Goal: Task Accomplishment & Management: Manage account settings

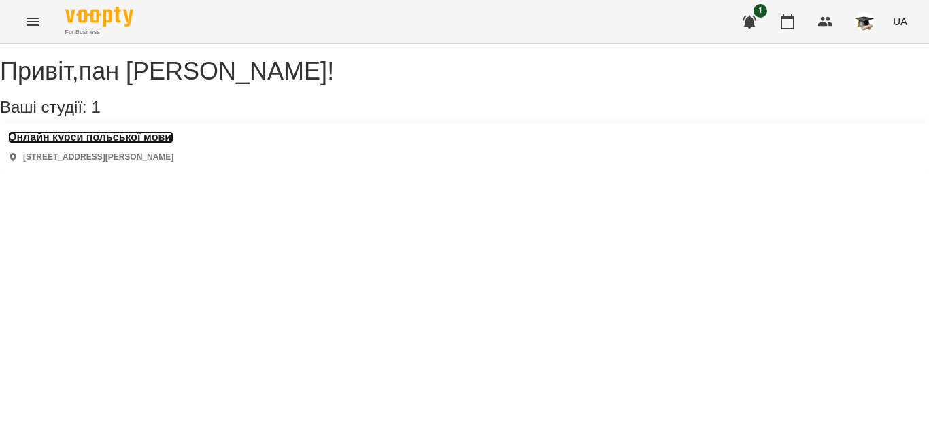
click at [148, 143] on h3 "Онлайн курси польської мови" at bounding box center [90, 137] width 165 height 12
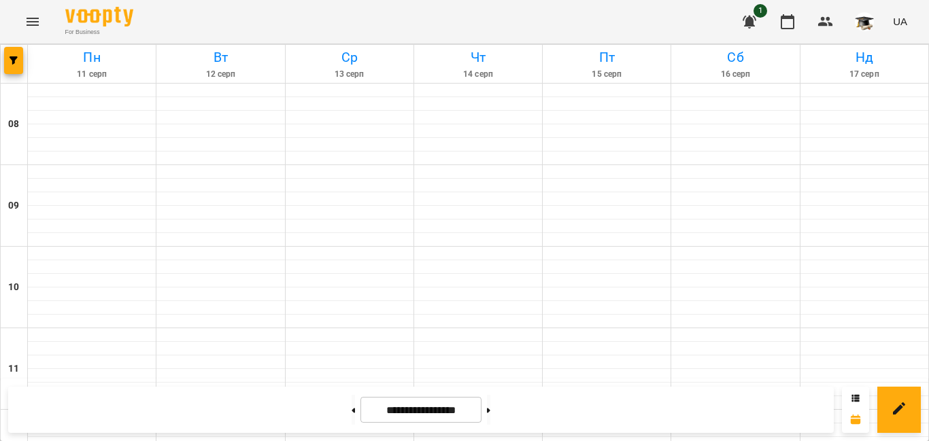
scroll to position [438, 0]
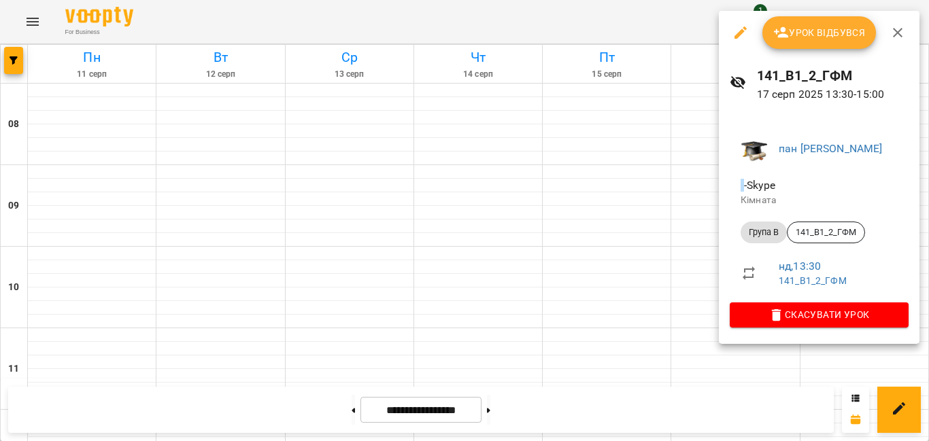
click at [833, 33] on span "Урок відбувся" at bounding box center [819, 32] width 92 height 16
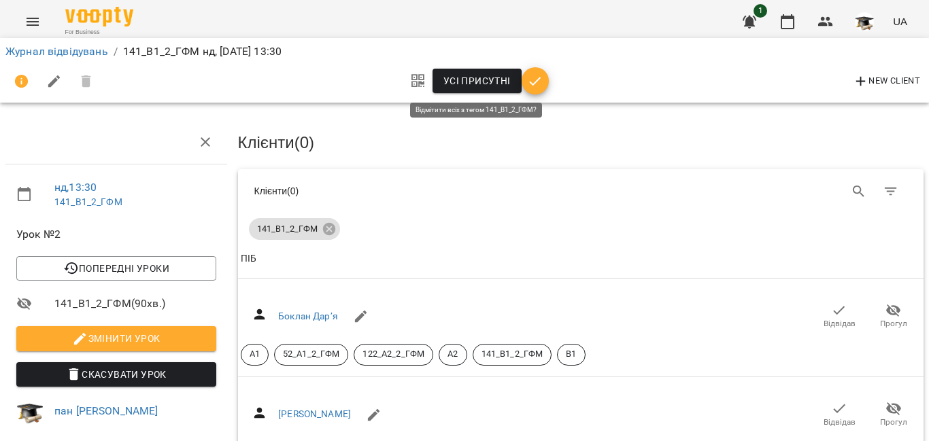
click at [479, 80] on span "Усі присутні" at bounding box center [476, 81] width 67 height 16
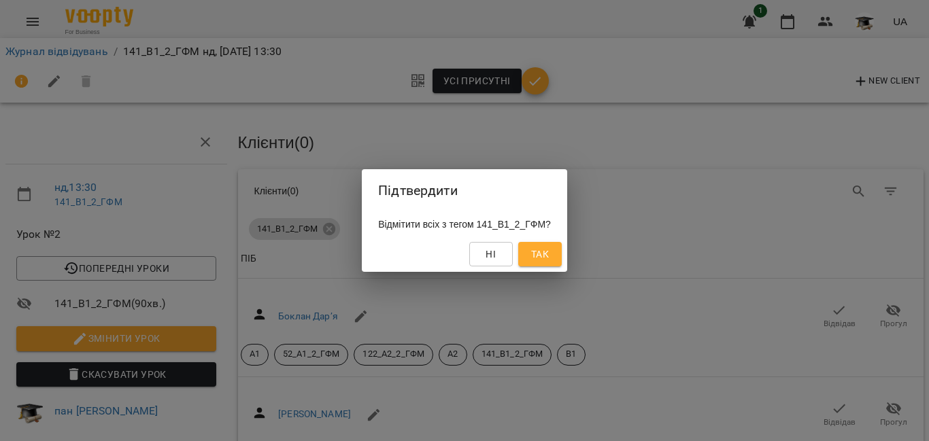
click at [549, 253] on span "Так" at bounding box center [540, 254] width 18 height 16
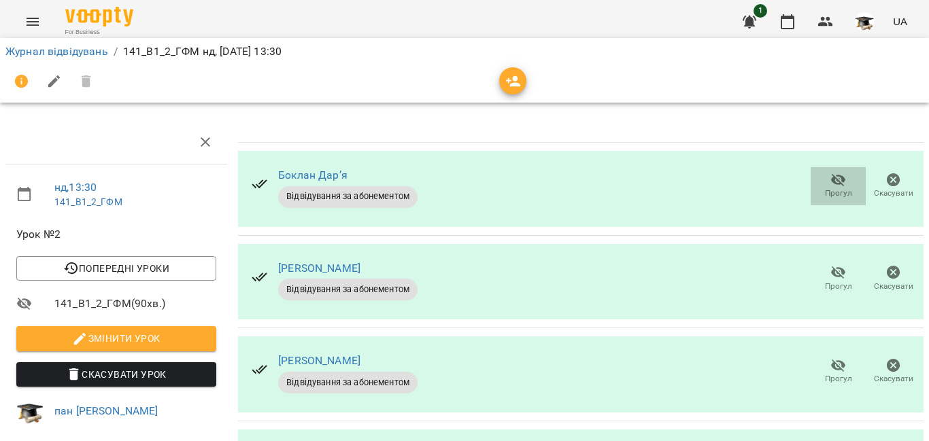
click at [834, 180] on icon "button" at bounding box center [838, 180] width 16 height 16
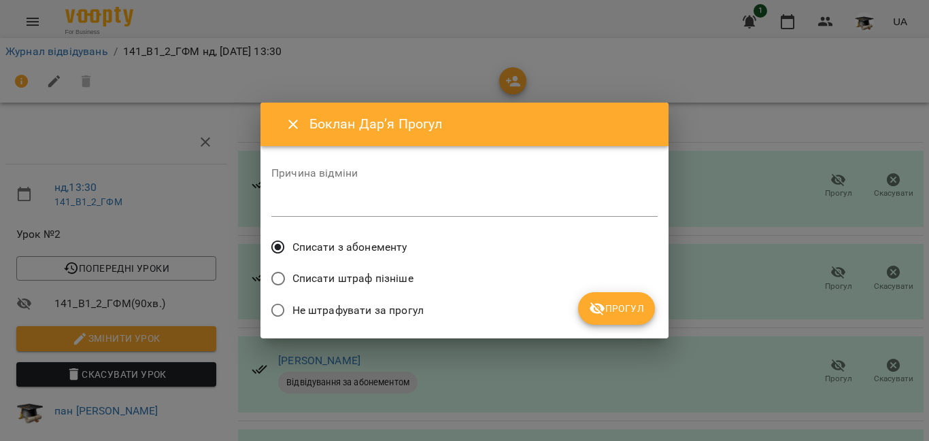
click at [366, 272] on span "Списати штраф пізніше" at bounding box center [352, 279] width 121 height 16
click at [602, 305] on icon "submit" at bounding box center [597, 308] width 16 height 16
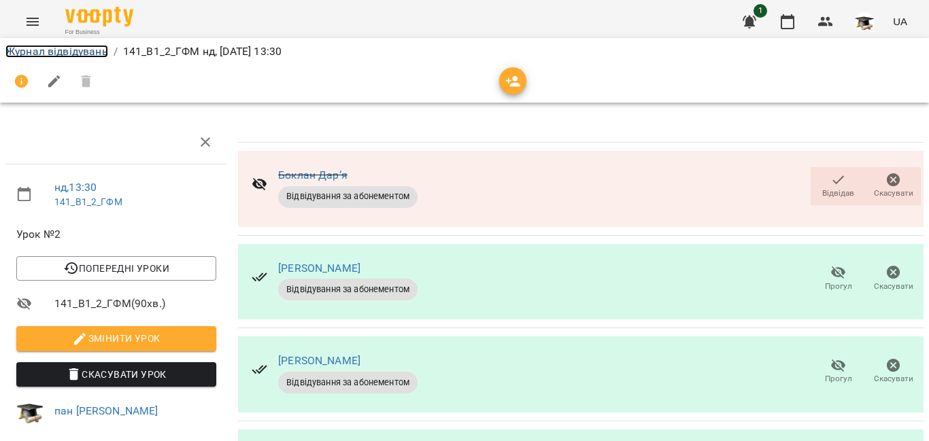
click at [46, 52] on link "Журнал відвідувань" at bounding box center [56, 51] width 103 height 13
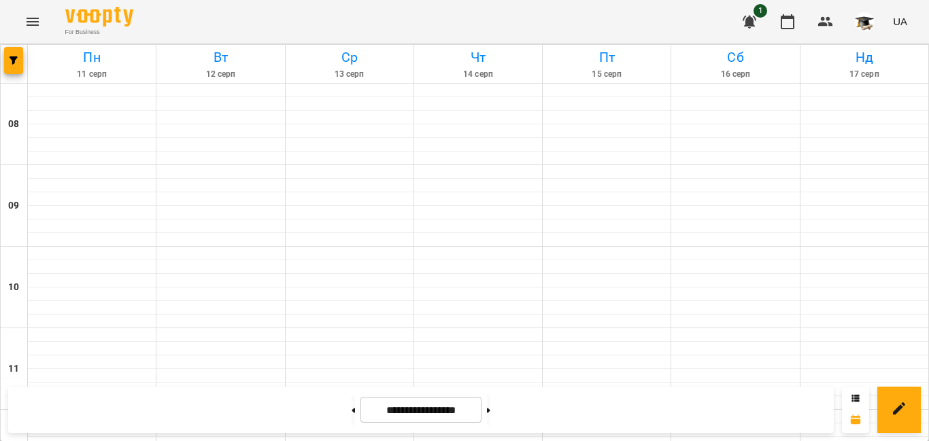
scroll to position [476, 0]
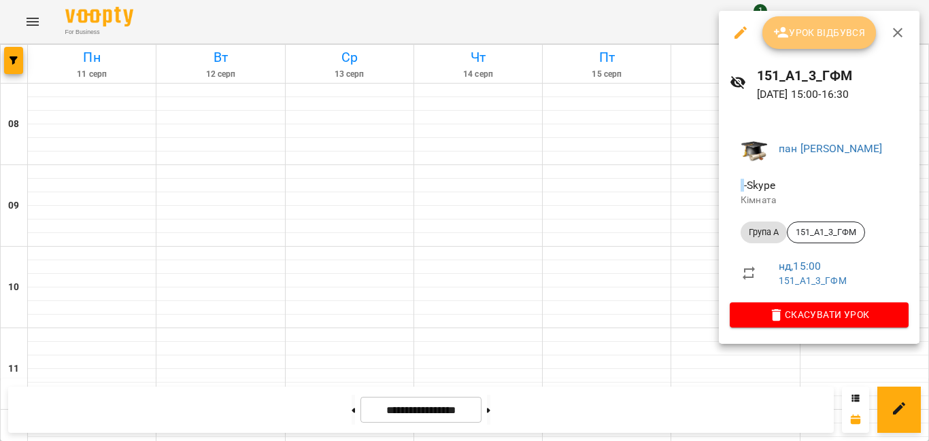
click at [794, 24] on button "Урок відбувся" at bounding box center [819, 32] width 114 height 33
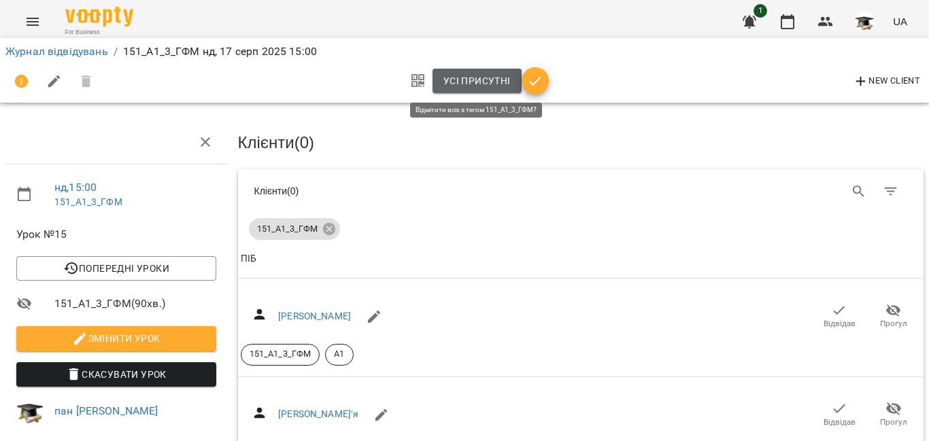
click at [471, 75] on span "Усі присутні" at bounding box center [476, 81] width 67 height 16
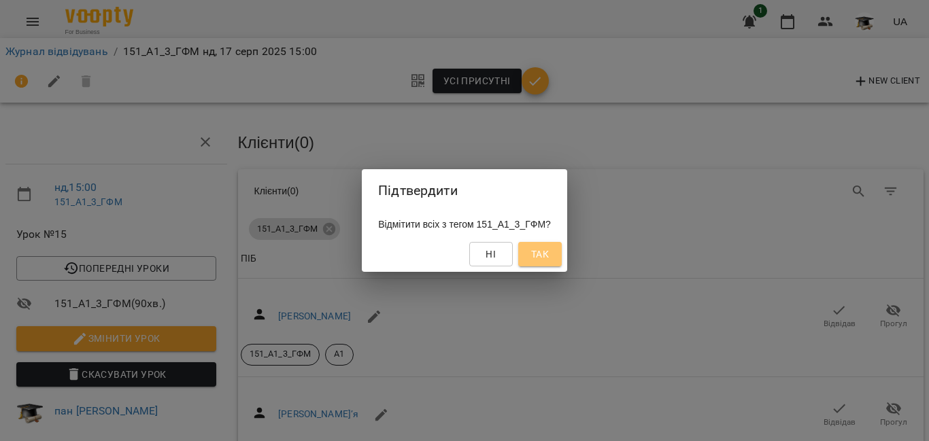
click at [549, 260] on span "Так" at bounding box center [540, 254] width 18 height 16
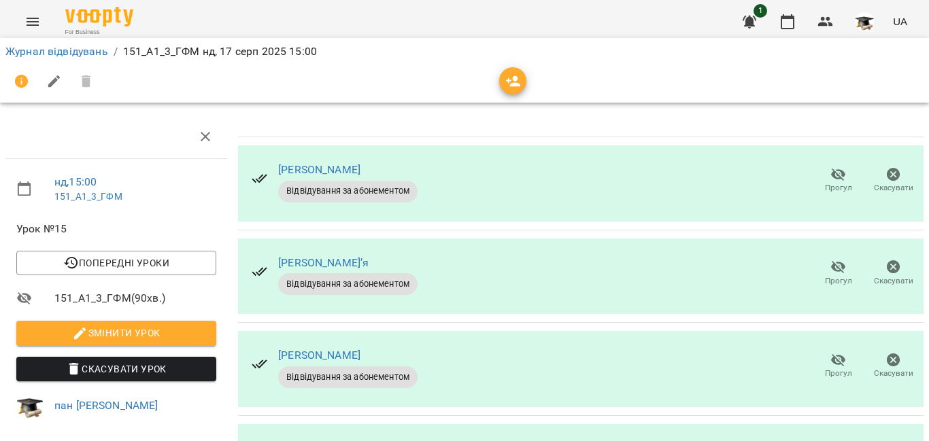
scroll to position [204, 0]
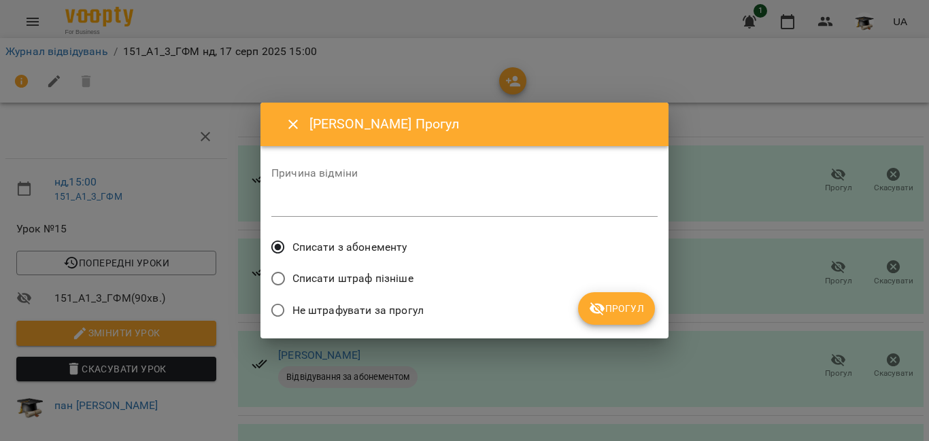
click at [325, 279] on span "Списати штраф пізніше" at bounding box center [352, 279] width 121 height 16
click at [614, 312] on span "Прогул" at bounding box center [616, 308] width 55 height 16
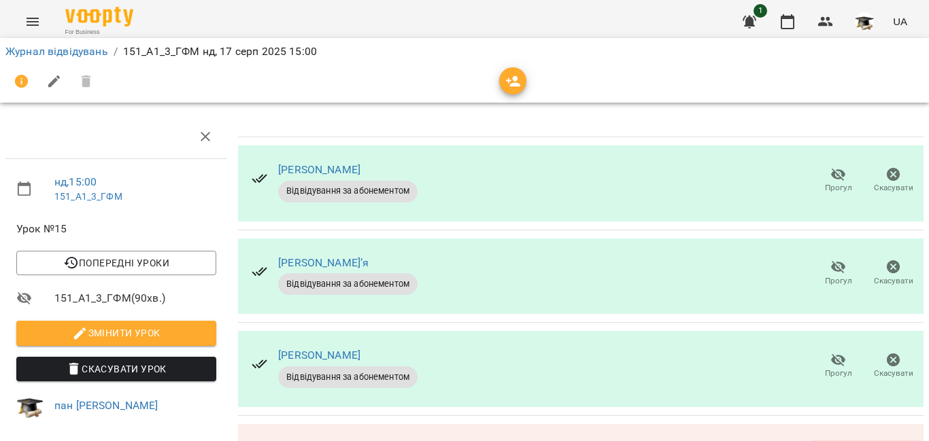
scroll to position [238, 0]
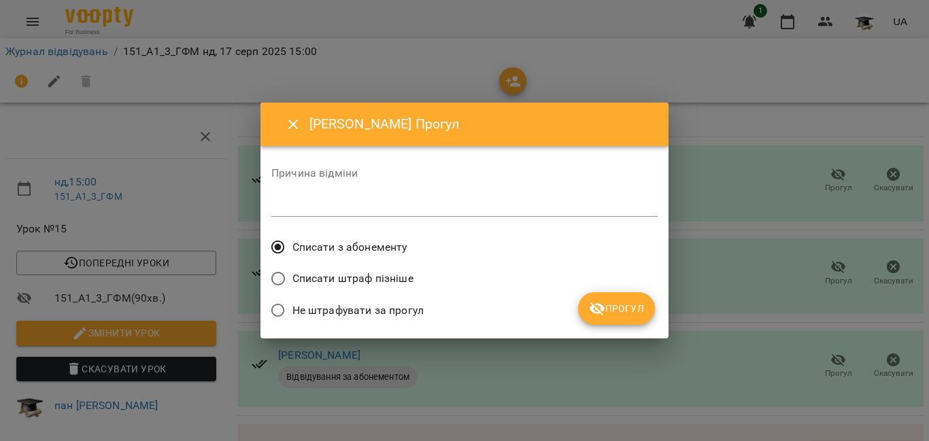
click at [342, 278] on span "Списати штраф пізніше" at bounding box center [352, 279] width 121 height 16
click at [606, 303] on span "Прогул" at bounding box center [616, 308] width 55 height 16
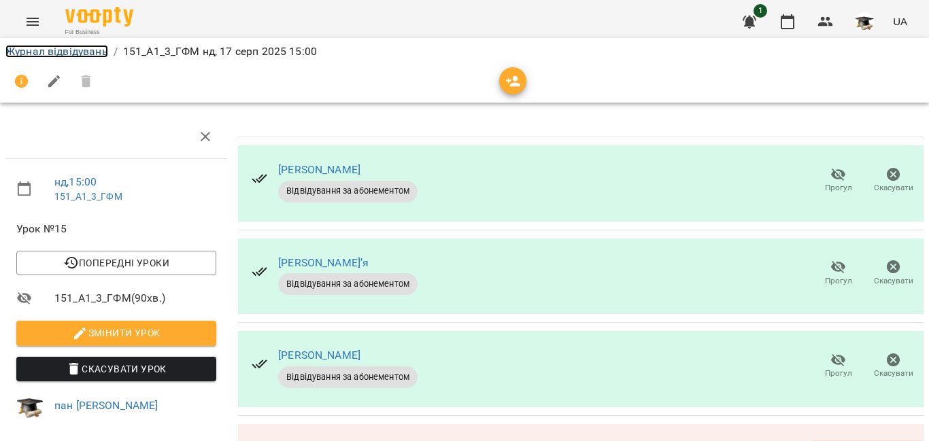
click at [88, 56] on link "Журнал відвідувань" at bounding box center [56, 51] width 103 height 13
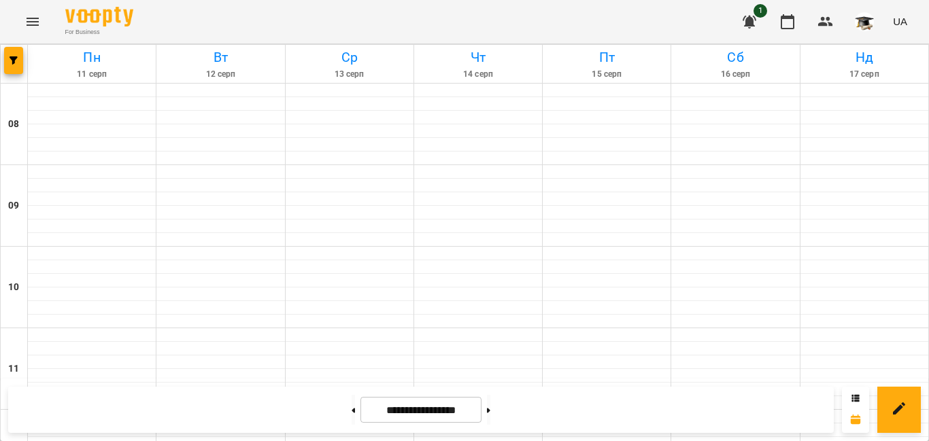
scroll to position [612, 0]
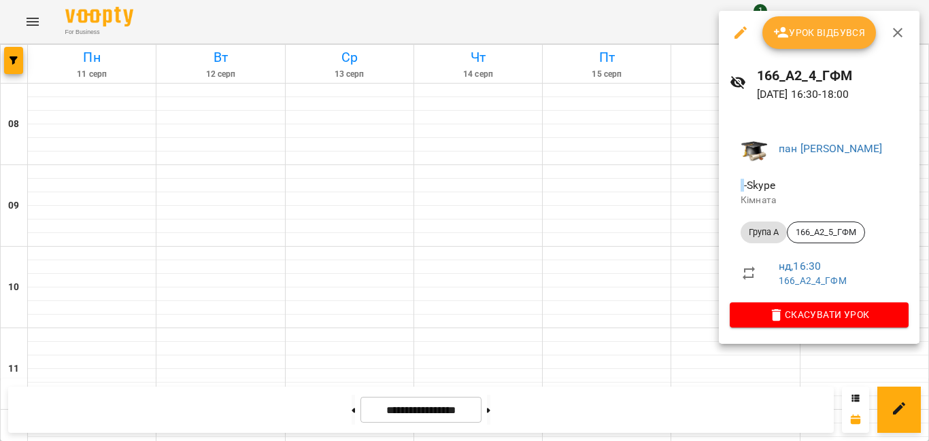
click at [816, 40] on span "Урок відбувся" at bounding box center [819, 32] width 92 height 16
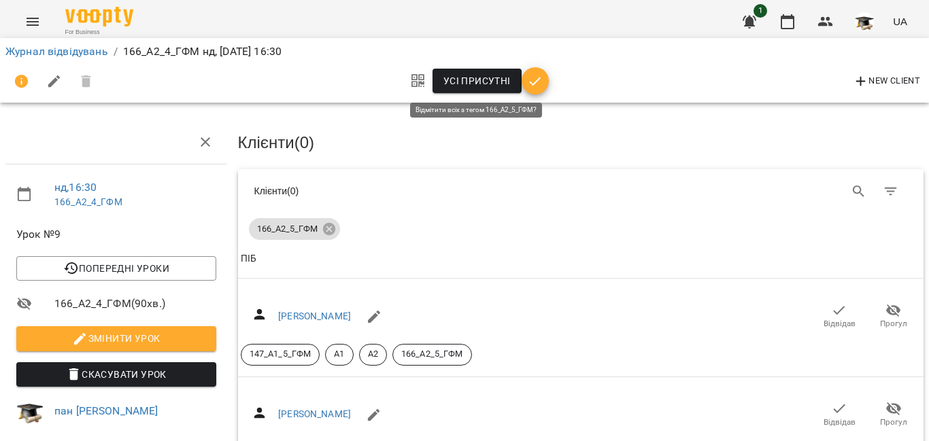
click at [477, 82] on span "Усі присутні" at bounding box center [476, 81] width 67 height 16
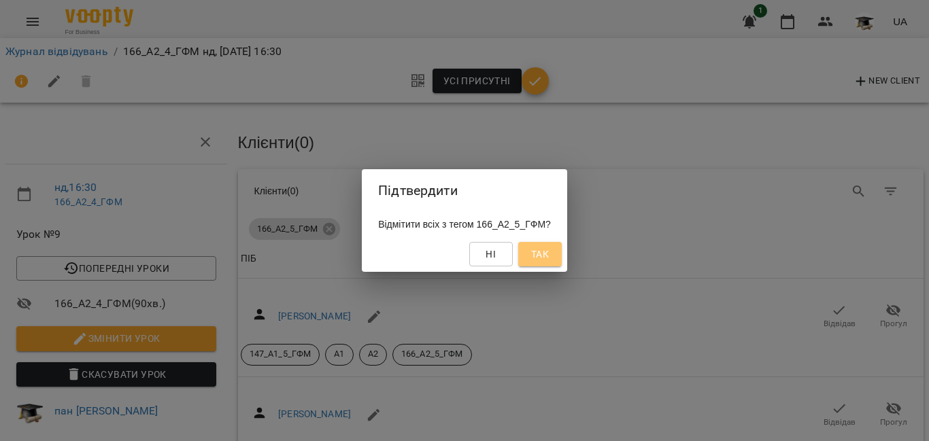
click at [544, 252] on span "Так" at bounding box center [540, 254] width 18 height 16
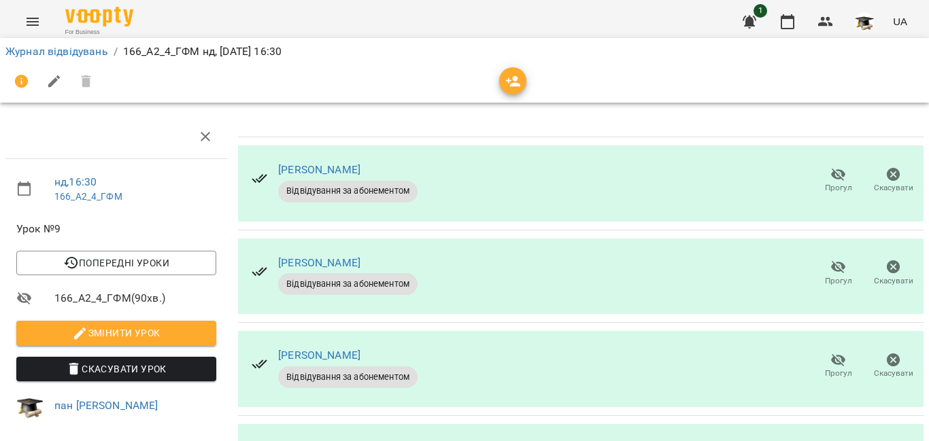
scroll to position [281, 0]
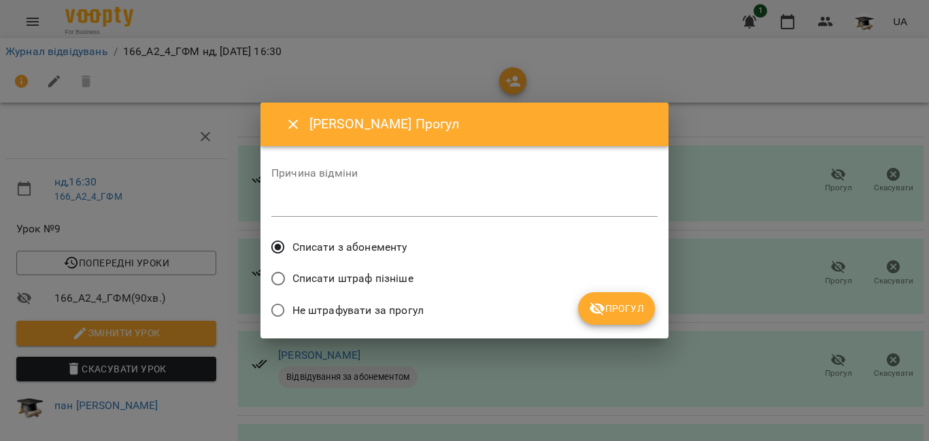
click at [345, 282] on span "Списати штраф пізніше" at bounding box center [352, 279] width 121 height 16
click at [614, 311] on span "Прогул" at bounding box center [616, 308] width 55 height 16
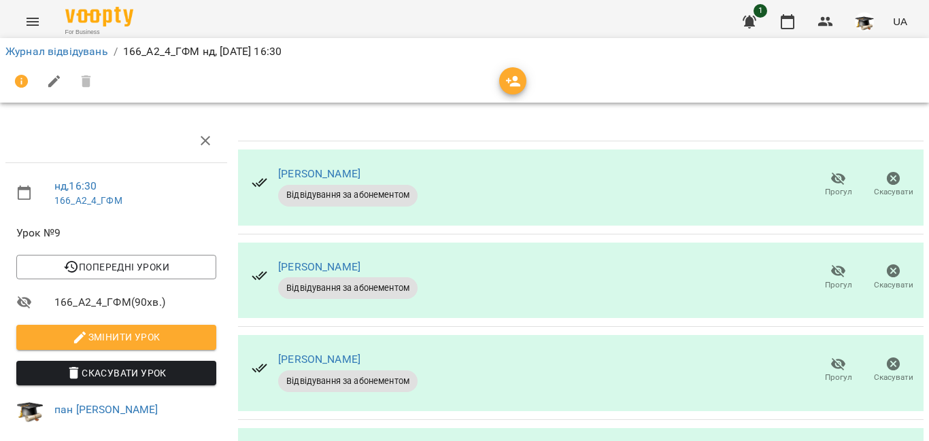
scroll to position [0, 0]
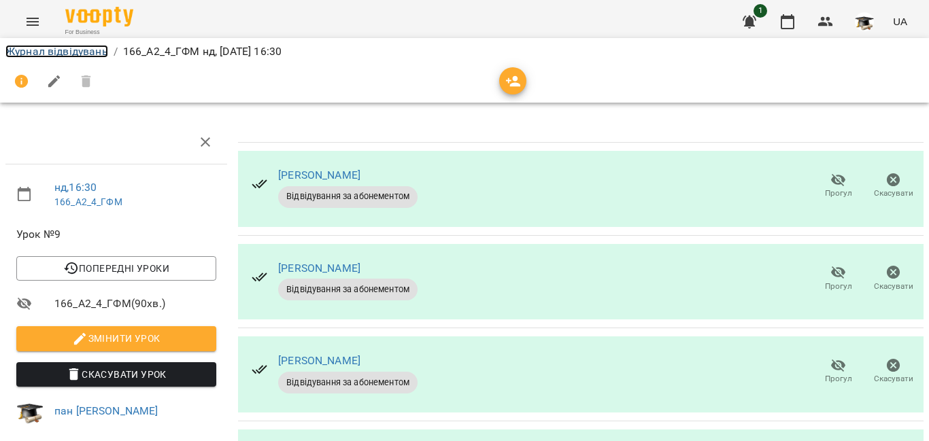
click at [54, 56] on link "Журнал відвідувань" at bounding box center [56, 51] width 103 height 13
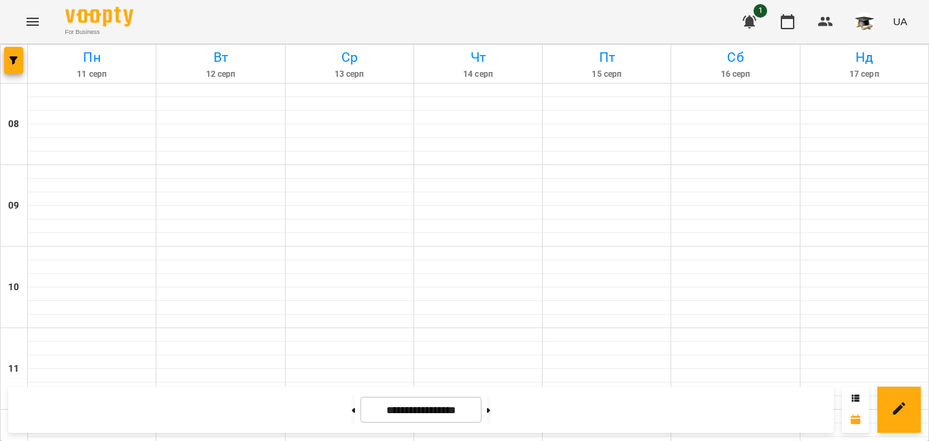
scroll to position [680, 0]
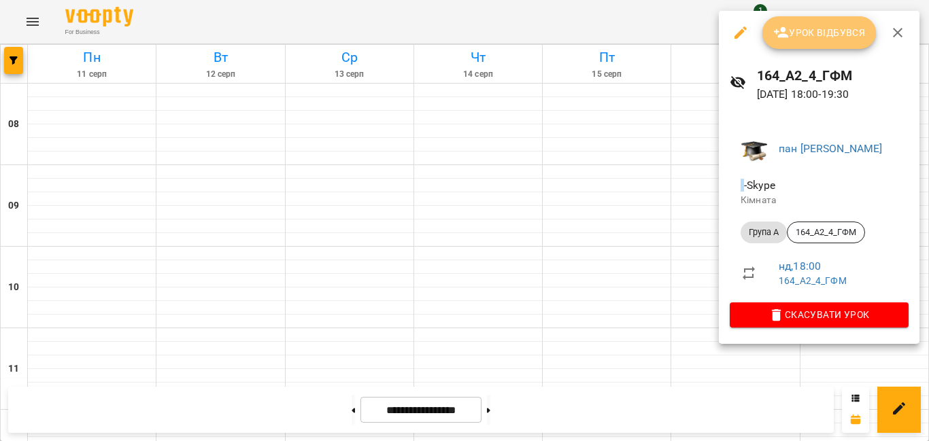
click at [800, 29] on span "Урок відбувся" at bounding box center [819, 32] width 92 height 16
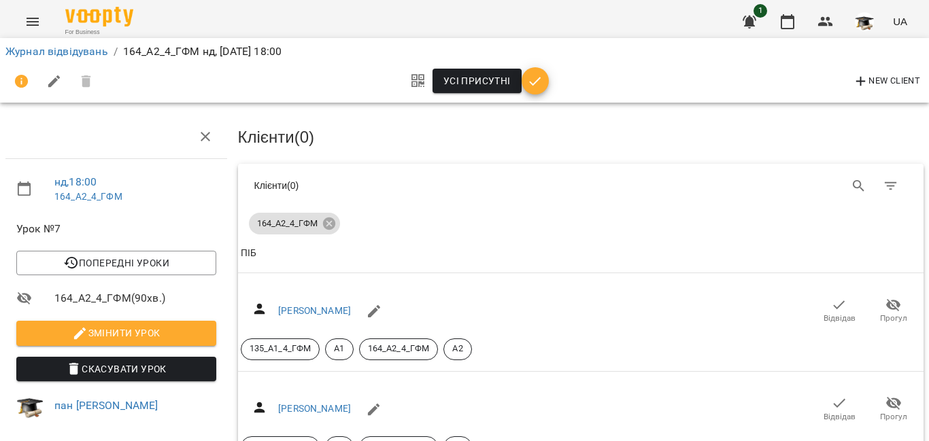
scroll to position [136, 0]
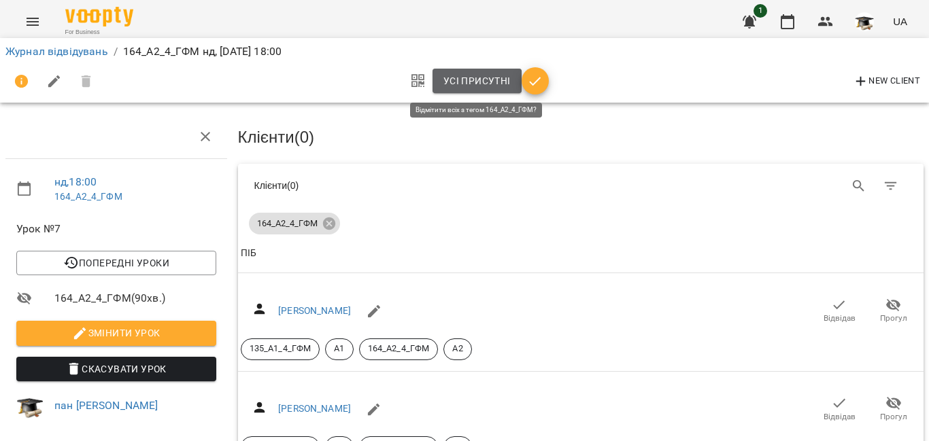
click at [483, 82] on span "Усі присутні" at bounding box center [476, 81] width 67 height 16
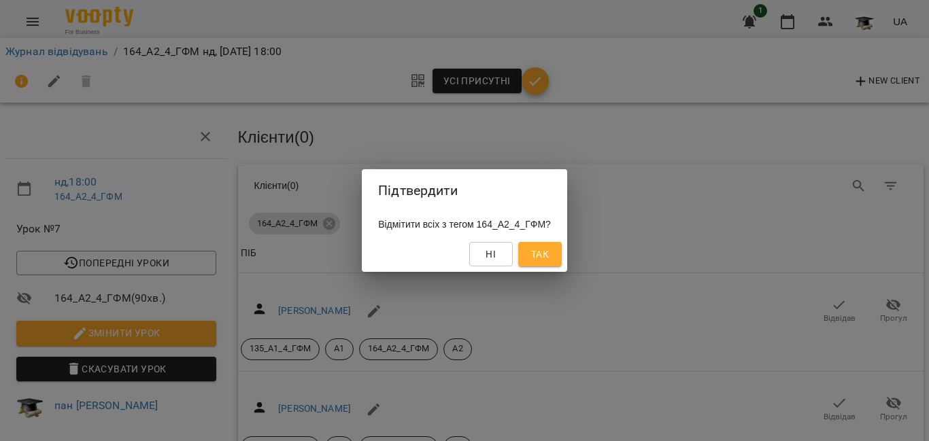
click at [547, 251] on span "Так" at bounding box center [540, 254] width 18 height 16
